Goal: Task Accomplishment & Management: Use online tool/utility

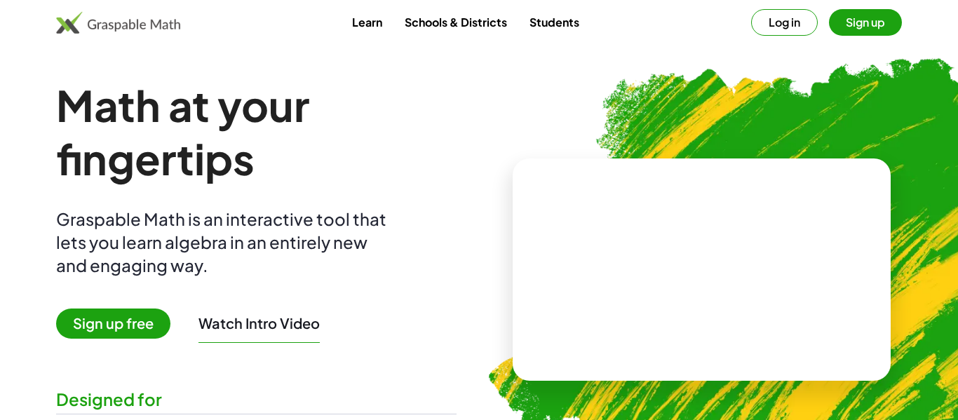
click at [787, 30] on button "Log in" at bounding box center [784, 22] width 67 height 27
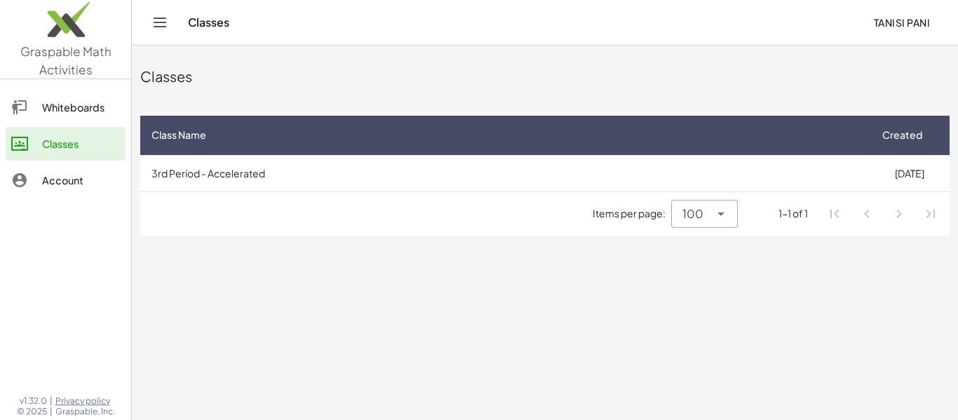
click at [82, 152] on link "Classes" at bounding box center [66, 144] width 120 height 34
click at [161, 32] on button "Toggle navigation" at bounding box center [160, 22] width 22 height 22
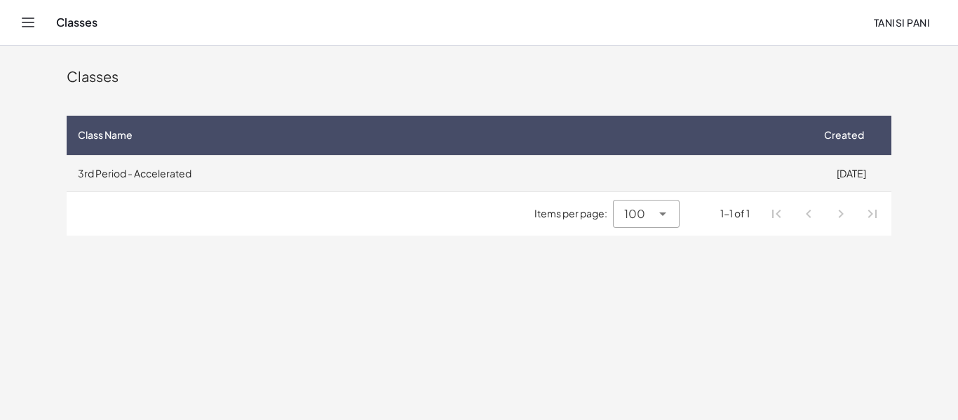
click at [111, 170] on td "3rd Period - Accelerated" at bounding box center [439, 173] width 744 height 36
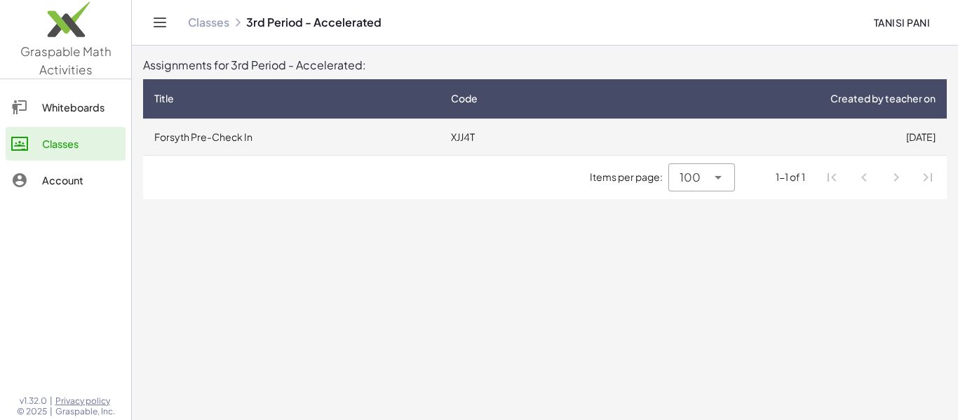
click at [210, 144] on td "Forsyth Pre-Check In" at bounding box center [291, 136] width 297 height 36
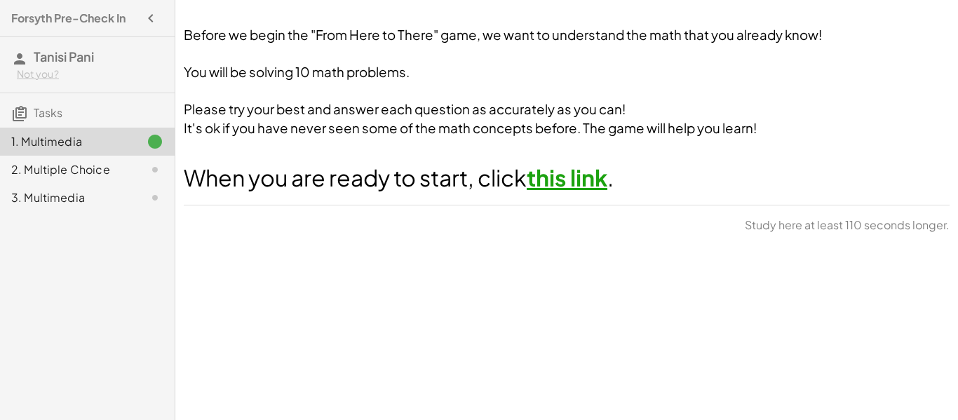
click at [576, 184] on link "this link" at bounding box center [566, 177] width 81 height 28
click at [86, 168] on div "2. Multiple Choice" at bounding box center [67, 169] width 113 height 17
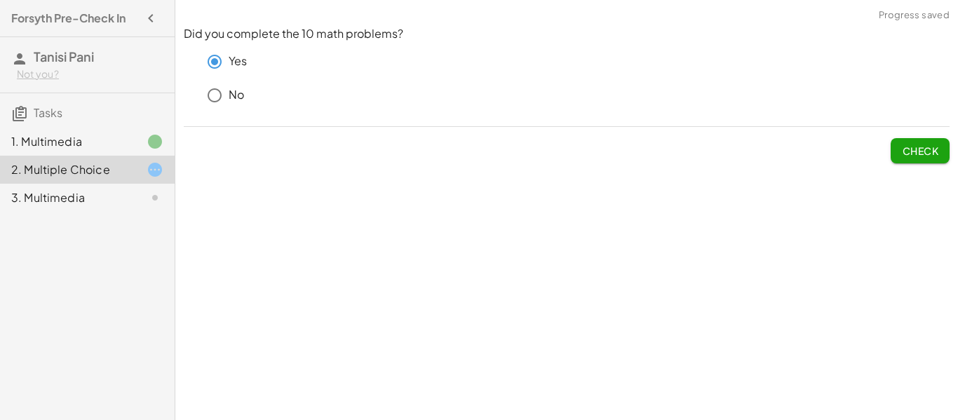
click at [926, 144] on span "Check" at bounding box center [920, 150] width 36 height 13
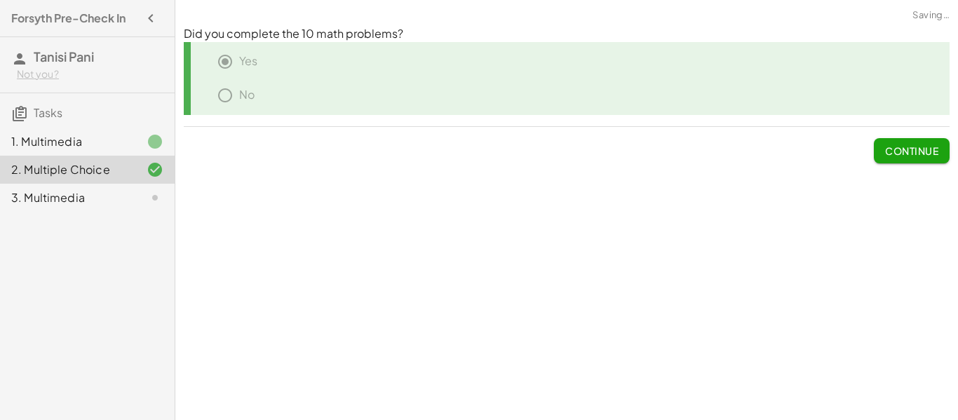
click at [920, 154] on span "Continue" at bounding box center [911, 150] width 53 height 13
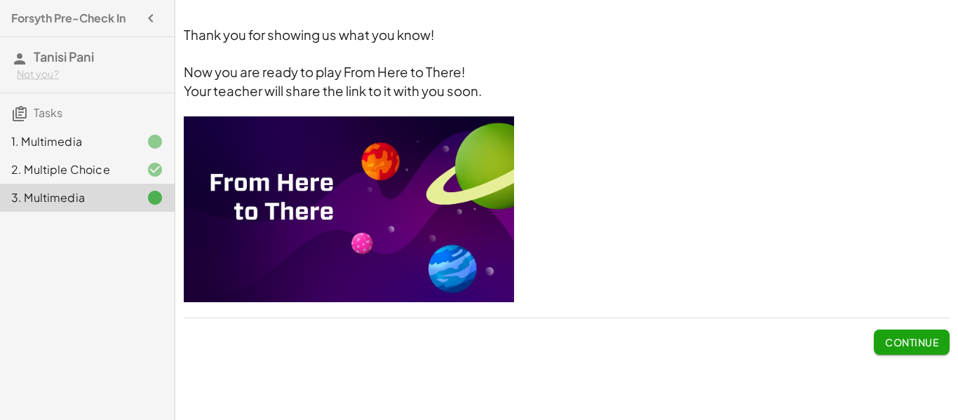
click at [352, 205] on img at bounding box center [349, 209] width 330 height 186
click at [899, 336] on span "Continue" at bounding box center [911, 342] width 53 height 13
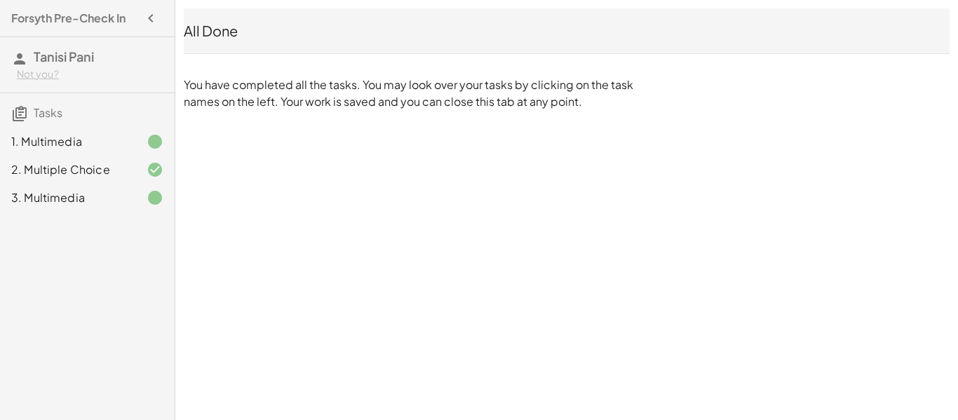
click at [165, 205] on div "3. Multimedia" at bounding box center [87, 198] width 175 height 28
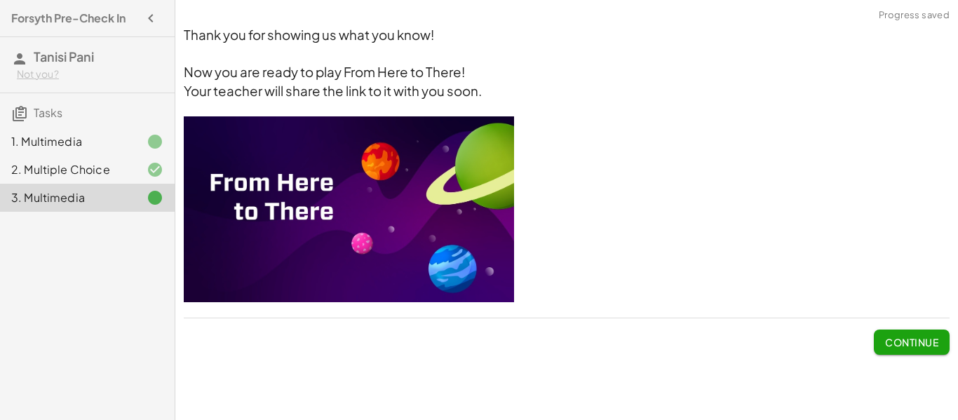
click at [332, 204] on img at bounding box center [349, 209] width 330 height 186
click at [903, 343] on span "Continue" at bounding box center [911, 342] width 53 height 13
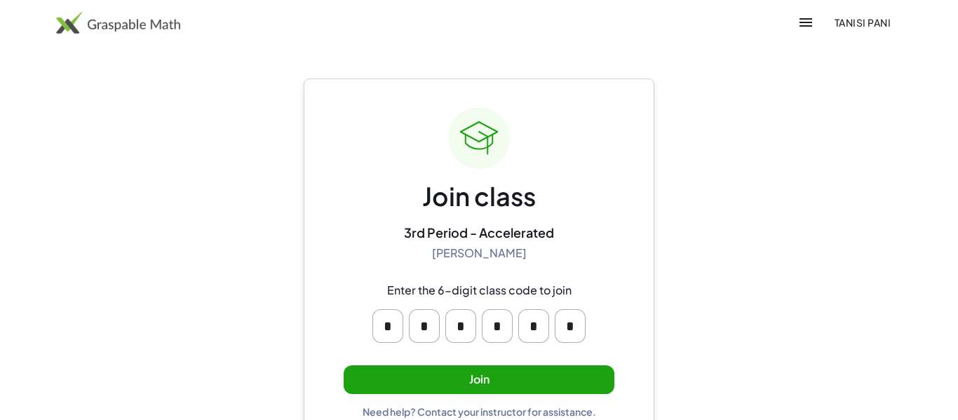
scroll to position [27, 0]
